Goal: Transaction & Acquisition: Book appointment/travel/reservation

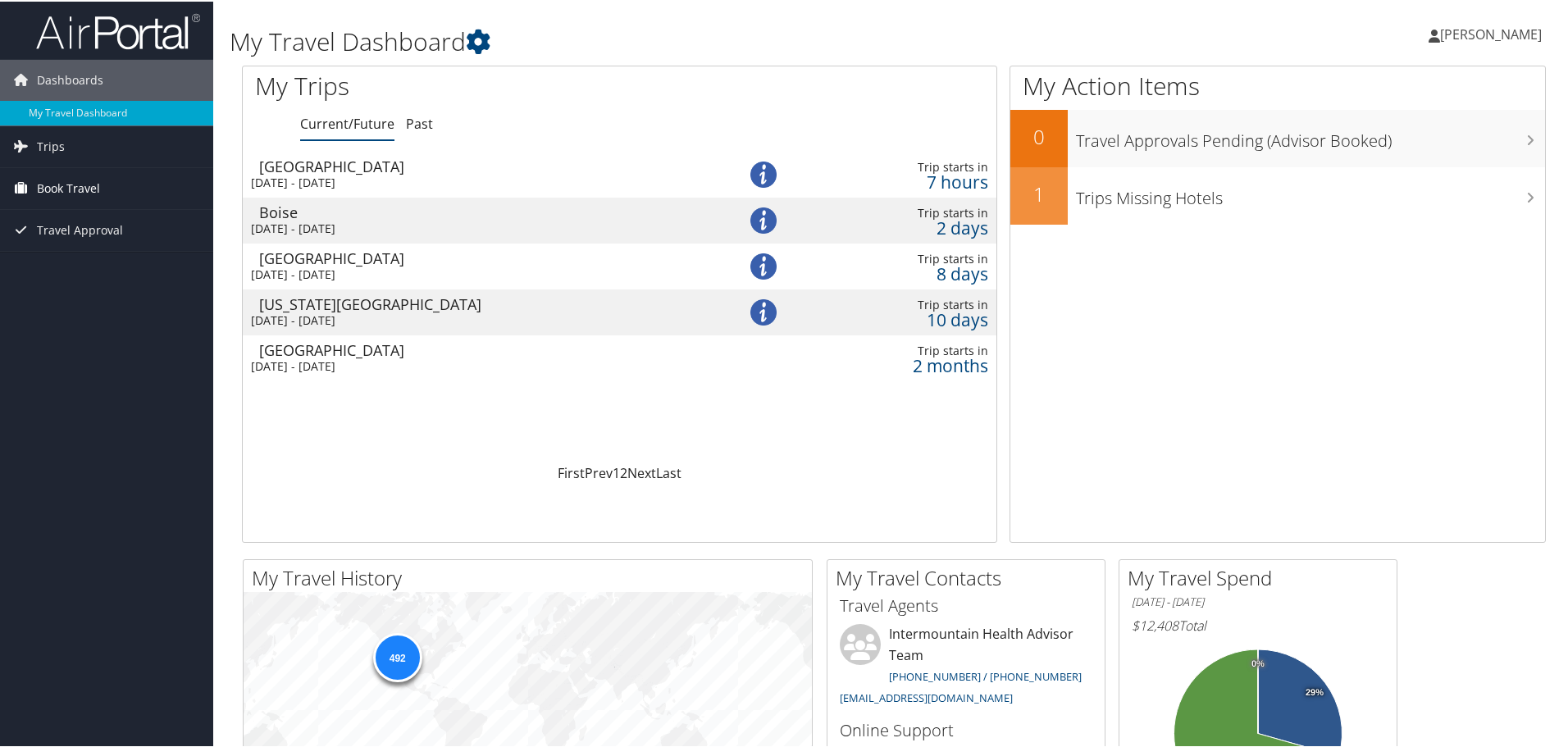
click at [54, 189] on span "Book Travel" at bounding box center [68, 187] width 63 height 41
click at [67, 272] on link "Book/Manage Online Trips" at bounding box center [106, 269] width 213 height 24
